Goal: Transaction & Acquisition: Purchase product/service

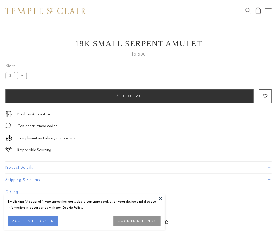
scroll to position [21, 0]
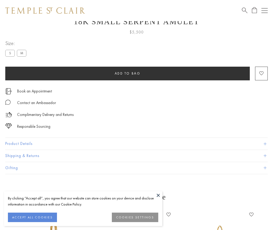
click at [127, 73] on span "Add to bag" at bounding box center [128, 73] width 26 height 4
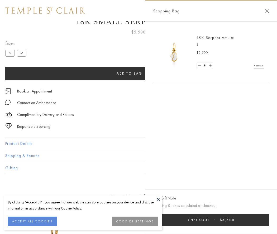
click at [224, 220] on button "Checkout $5,500" at bounding box center [211, 220] width 116 height 12
